Goal: Task Accomplishment & Management: Use online tool/utility

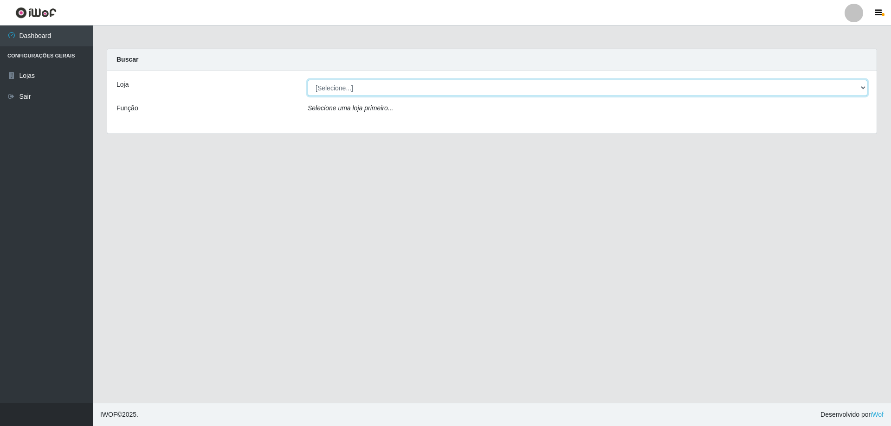
click at [393, 84] on select "[Selecione...] SuperShow Bis - Avenida 6 SuperShow [GEOGRAPHIC_DATA]" at bounding box center [588, 88] width 560 height 16
select select "60"
click at [308, 80] on select "[Selecione...] SuperShow Bis - Avenida 6 SuperShow [GEOGRAPHIC_DATA]" at bounding box center [588, 88] width 560 height 16
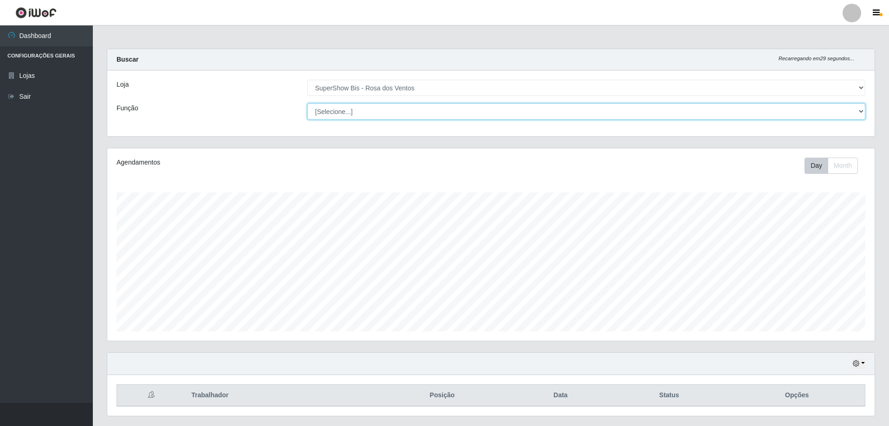
click at [407, 112] on select "[Selecione...] ASG ASG + ASG ++ Auxiliar de Cozinha Balconista de Açougue Balco…" at bounding box center [586, 111] width 558 height 16
select select "1"
click at [307, 103] on select "[Selecione...] ASG ASG + ASG ++ Auxiliar de Cozinha Balconista de Açougue Balco…" at bounding box center [586, 111] width 558 height 16
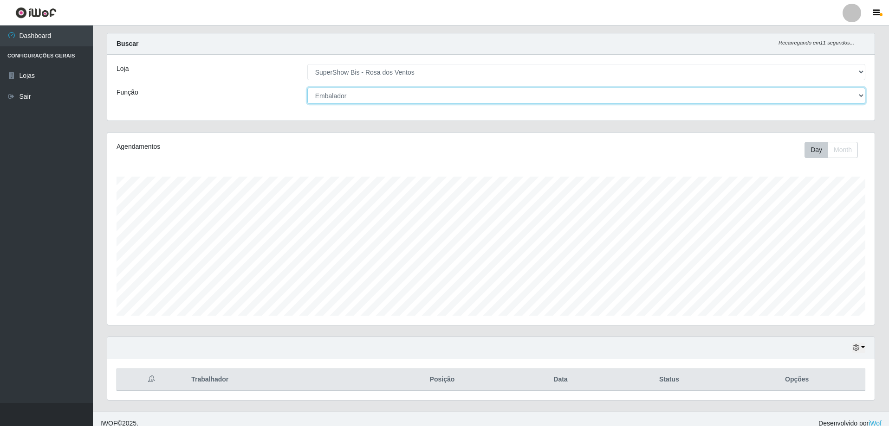
scroll to position [25, 0]
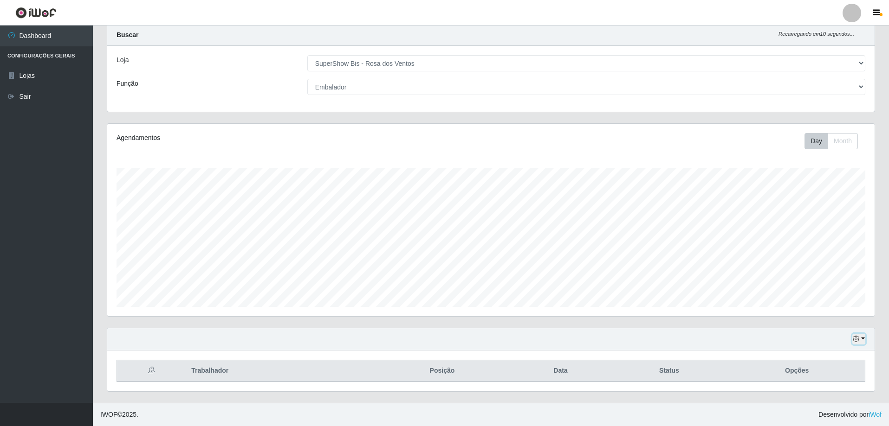
click at [858, 336] on button "button" at bounding box center [858, 339] width 13 height 11
click at [835, 285] on button "3 dias" at bounding box center [827, 285] width 73 height 19
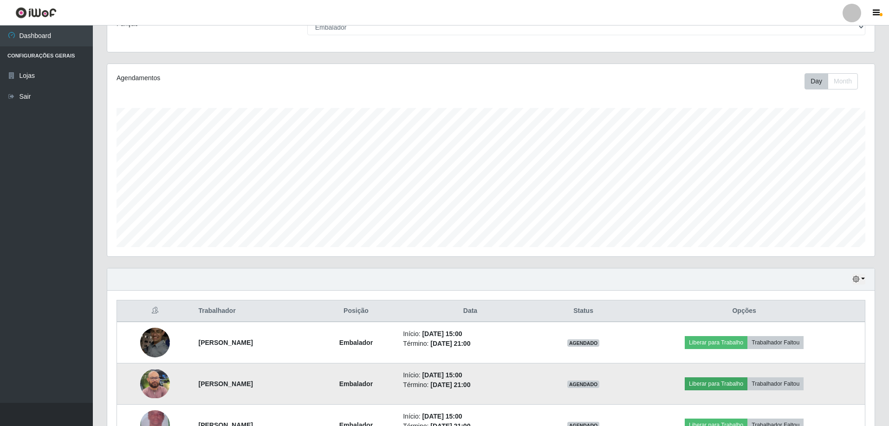
scroll to position [149, 0]
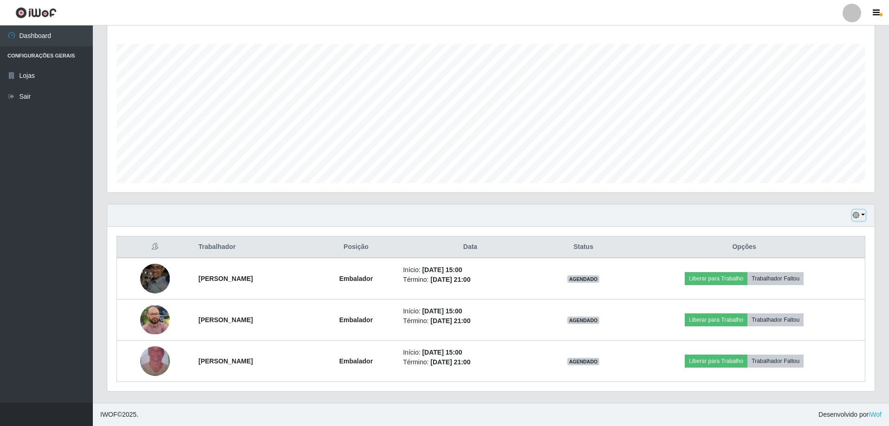
click at [861, 216] on button "button" at bounding box center [858, 215] width 13 height 11
click at [831, 291] on button "1 Semana" at bounding box center [827, 290] width 73 height 19
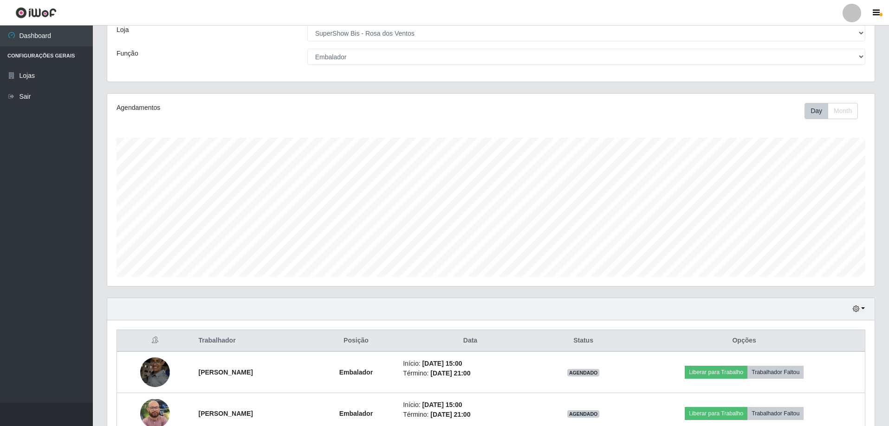
scroll to position [0, 0]
